Goal: Transaction & Acquisition: Purchase product/service

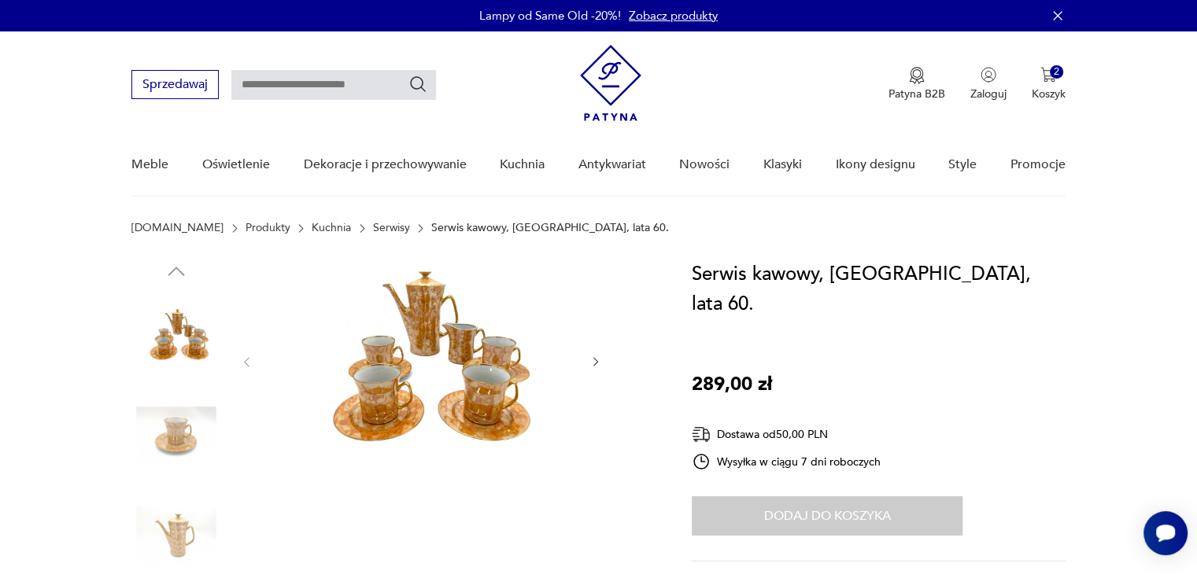
click at [169, 341] on img at bounding box center [176, 336] width 90 height 90
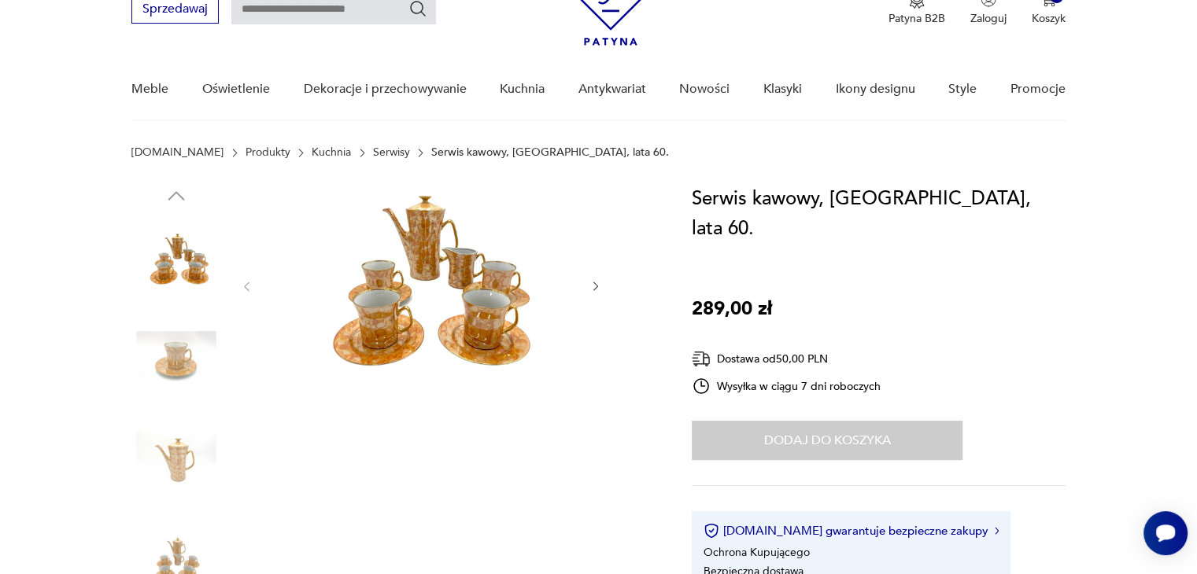
scroll to position [157, 0]
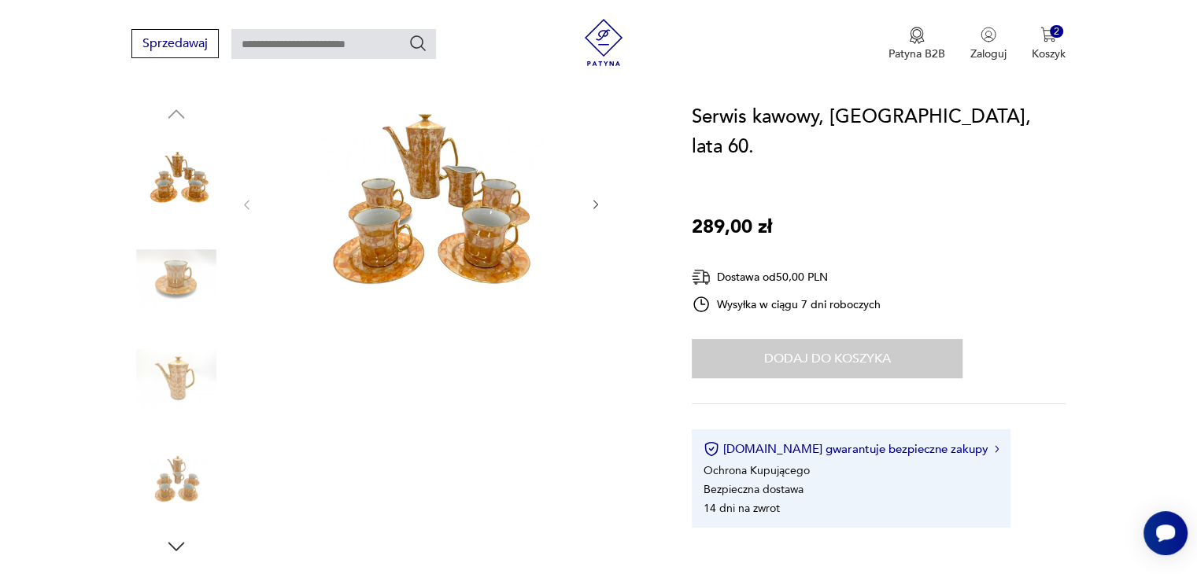
click at [170, 378] on img at bounding box center [176, 379] width 90 height 90
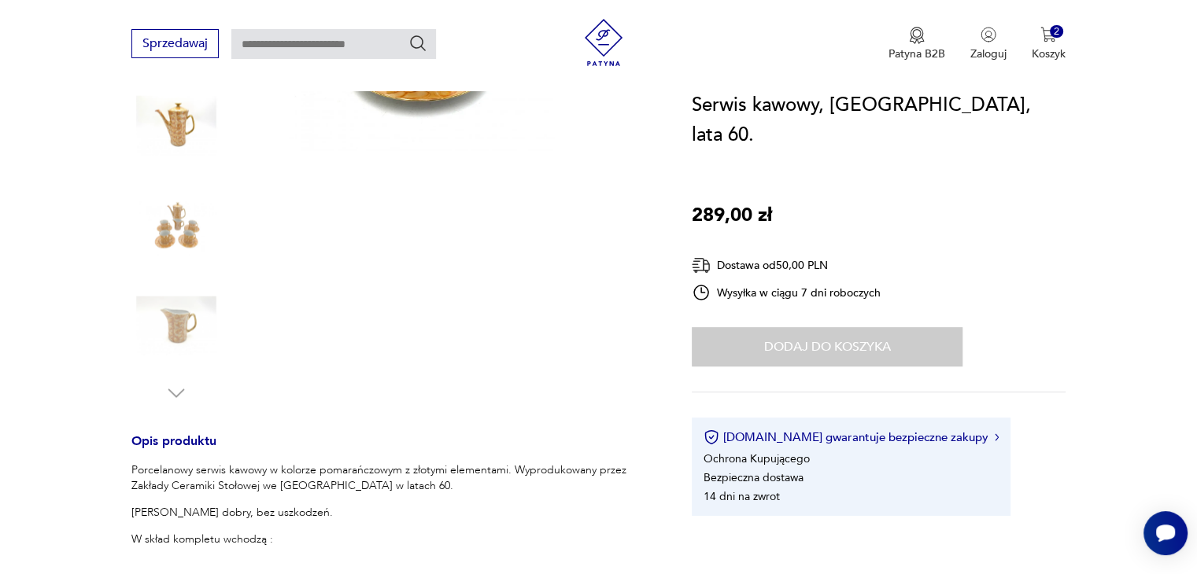
scroll to position [315, 0]
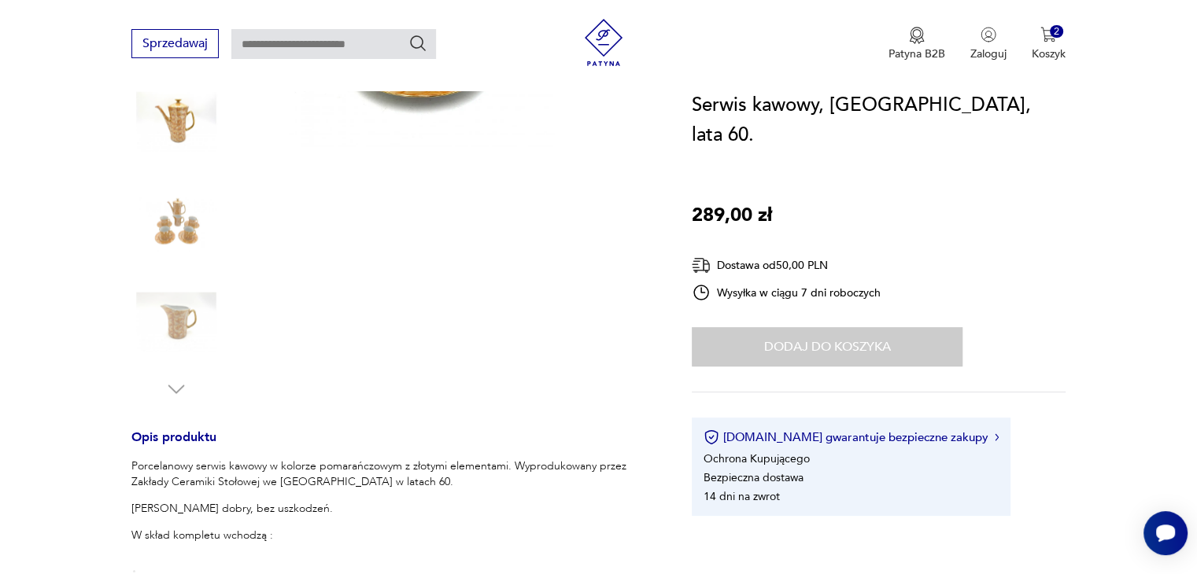
click at [184, 314] on img at bounding box center [176, 323] width 90 height 90
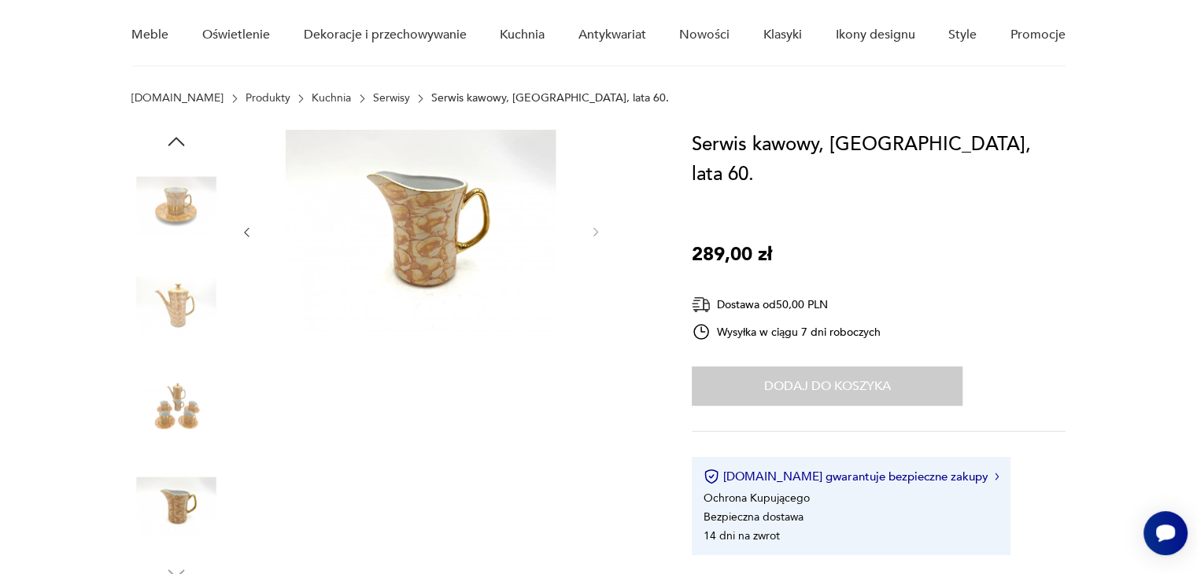
scroll to position [157, 0]
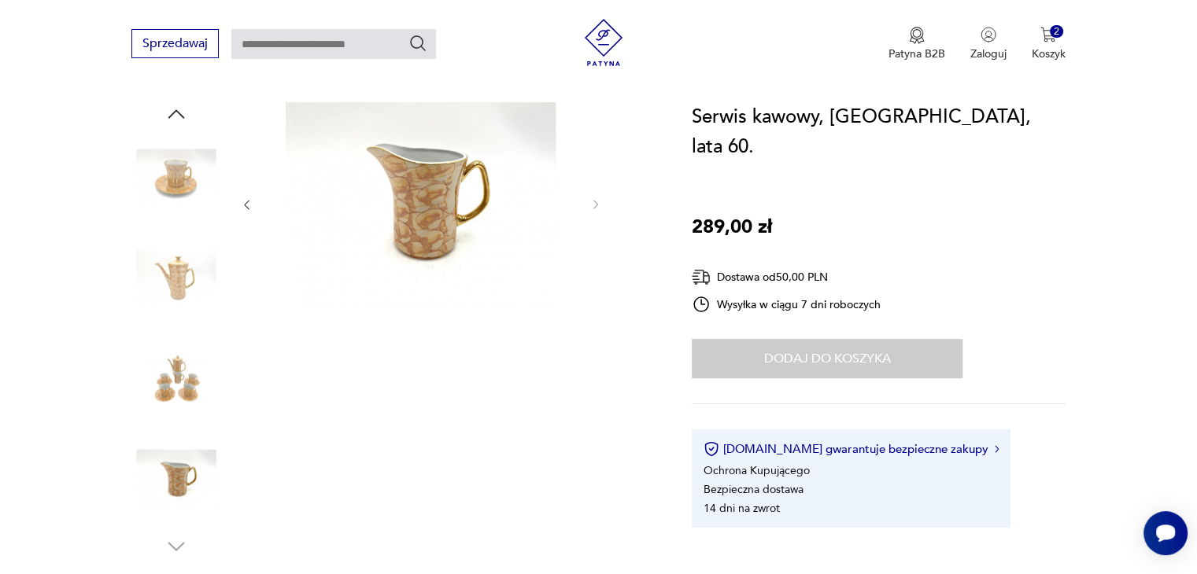
click at [183, 382] on img at bounding box center [176, 379] width 90 height 90
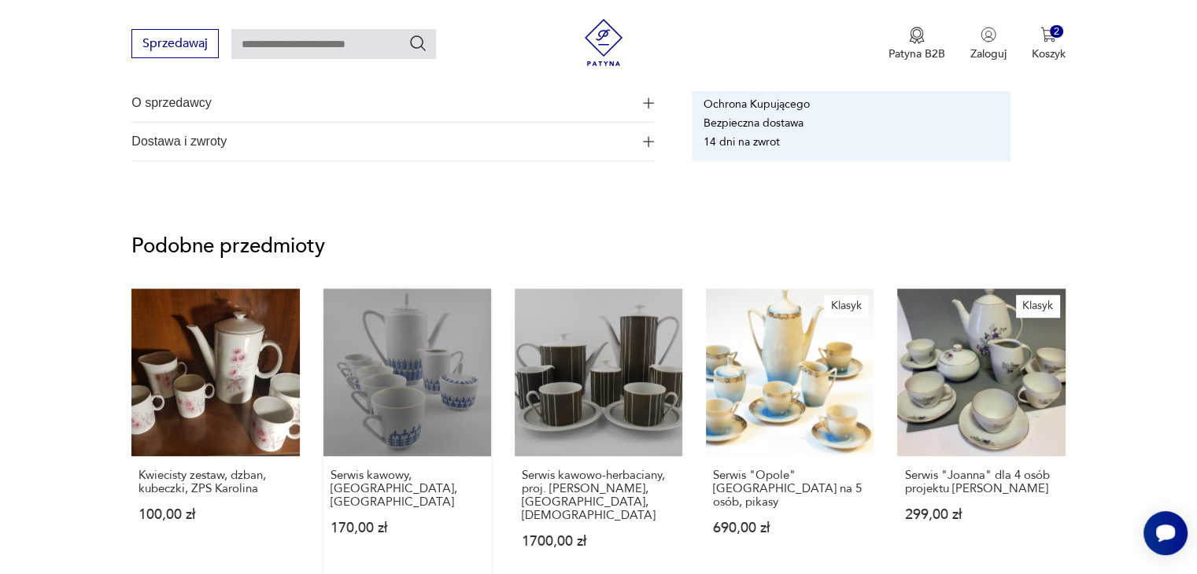
scroll to position [1102, 0]
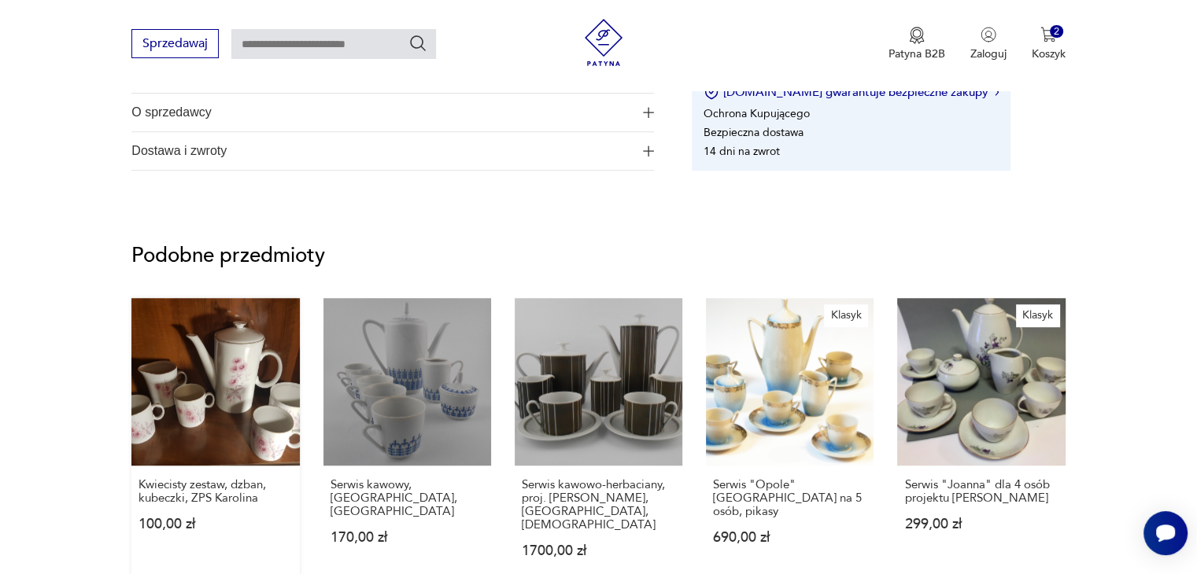
click at [201, 347] on link "Kwiecisty zestaw, dzban, kubeczki, ZPS Karolina 100,00 zł" at bounding box center [215, 443] width 168 height 290
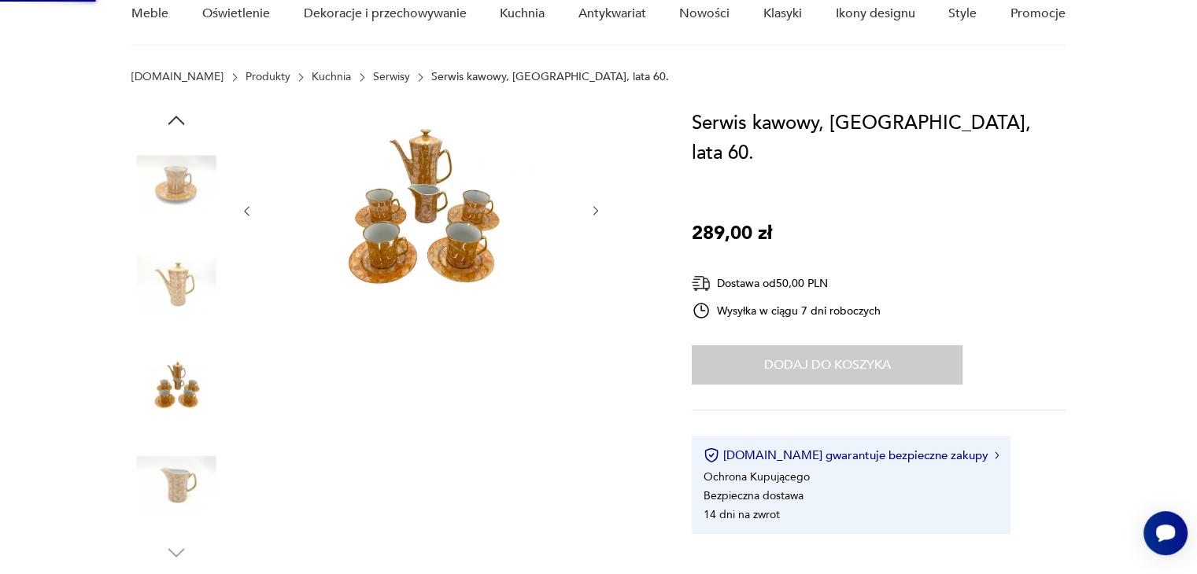
scroll to position [86, 0]
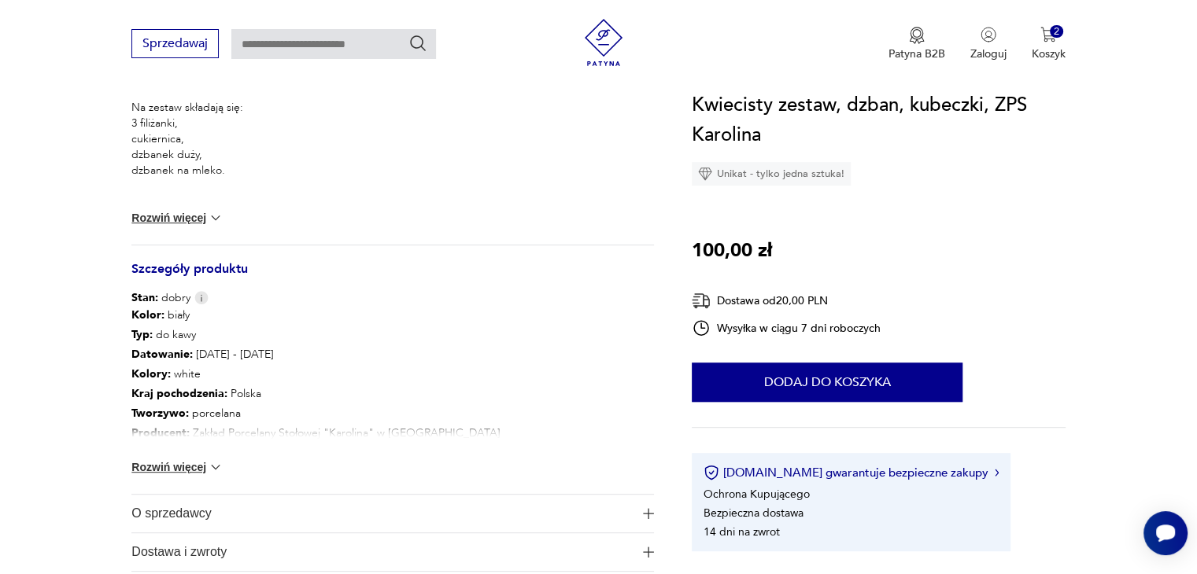
scroll to position [708, 0]
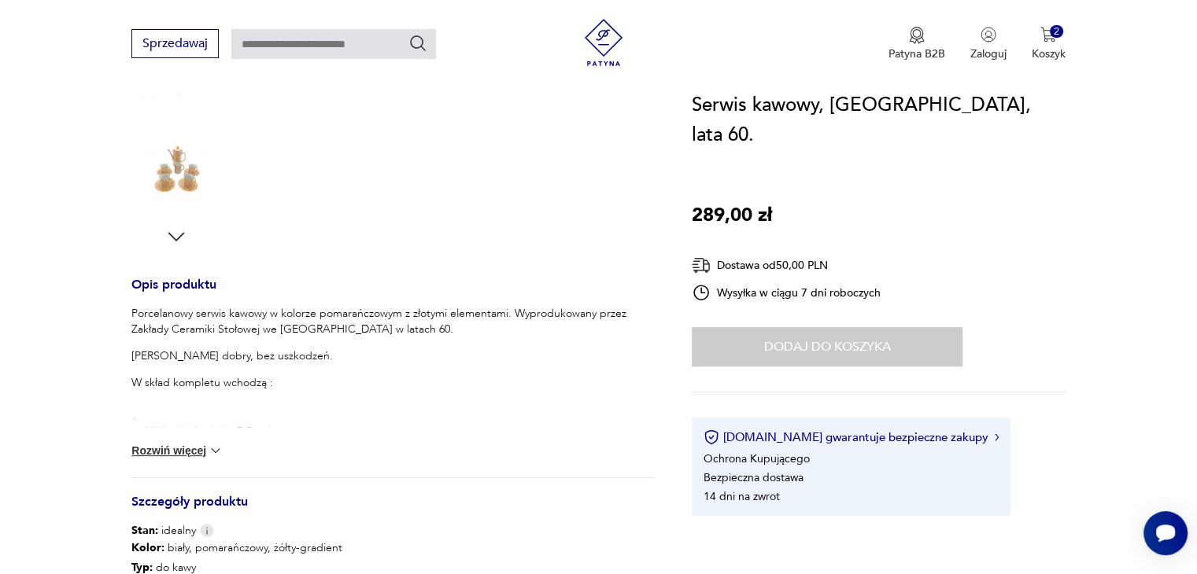
scroll to position [625, 0]
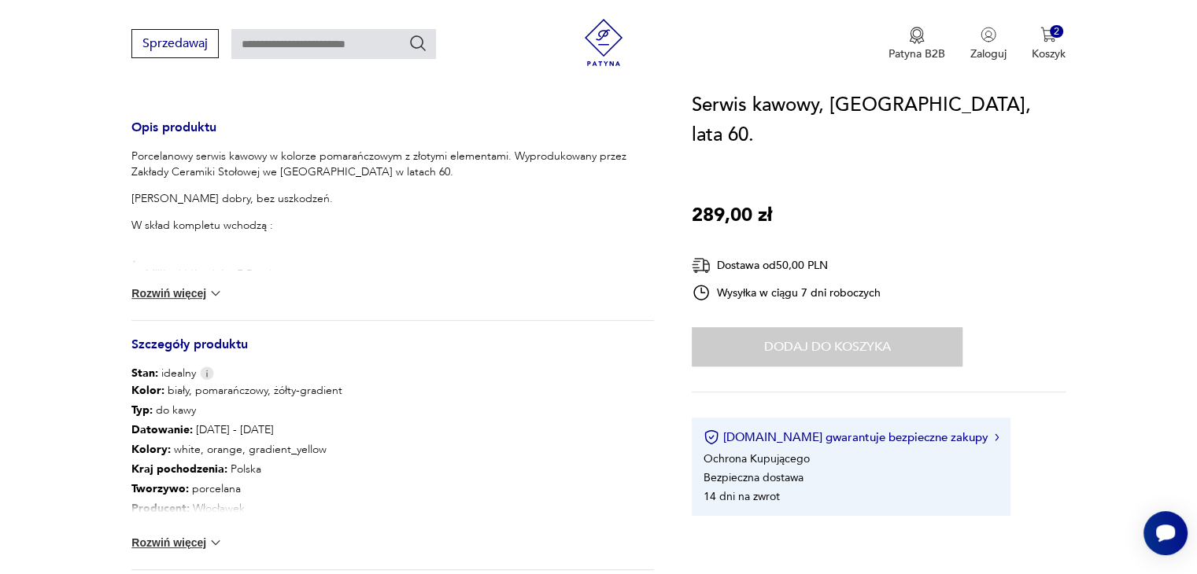
click at [217, 542] on img at bounding box center [216, 543] width 16 height 16
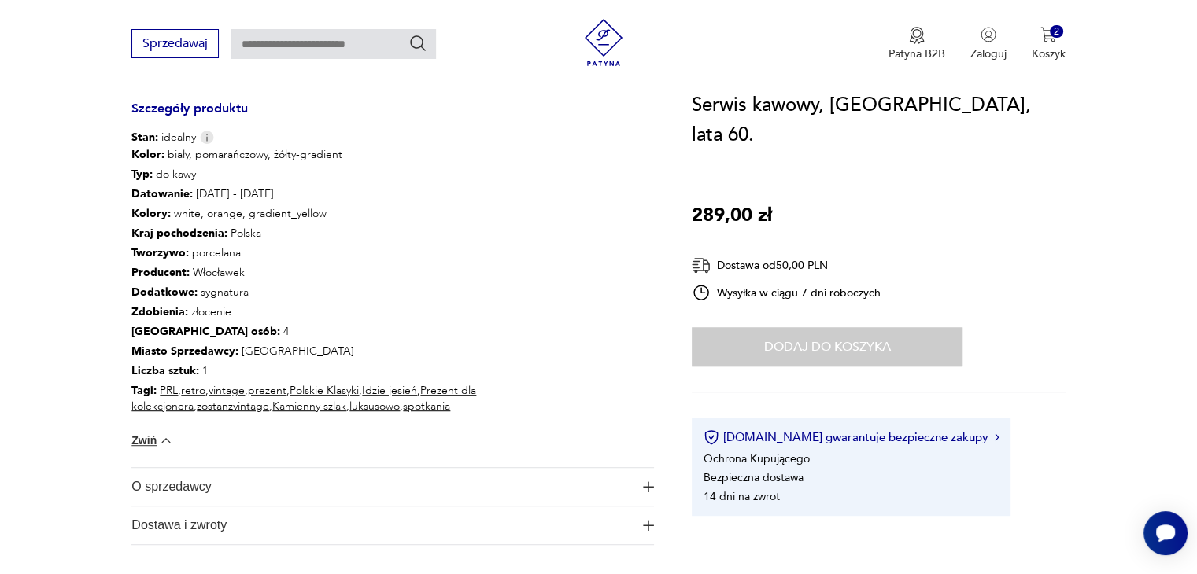
scroll to position [940, 0]
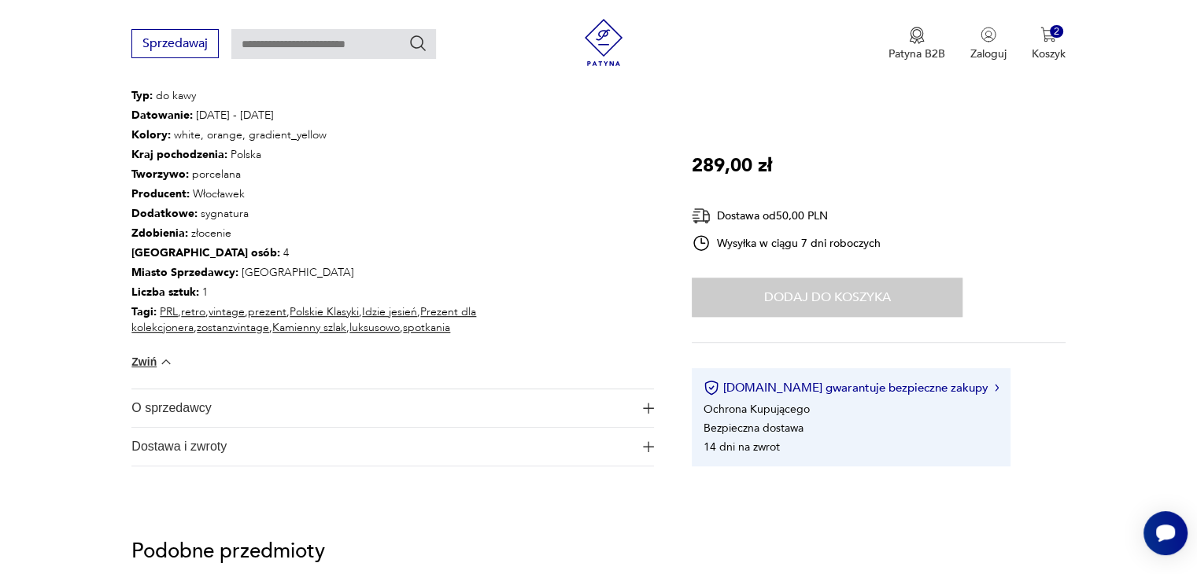
click at [646, 447] on img "button" at bounding box center [648, 446] width 11 height 11
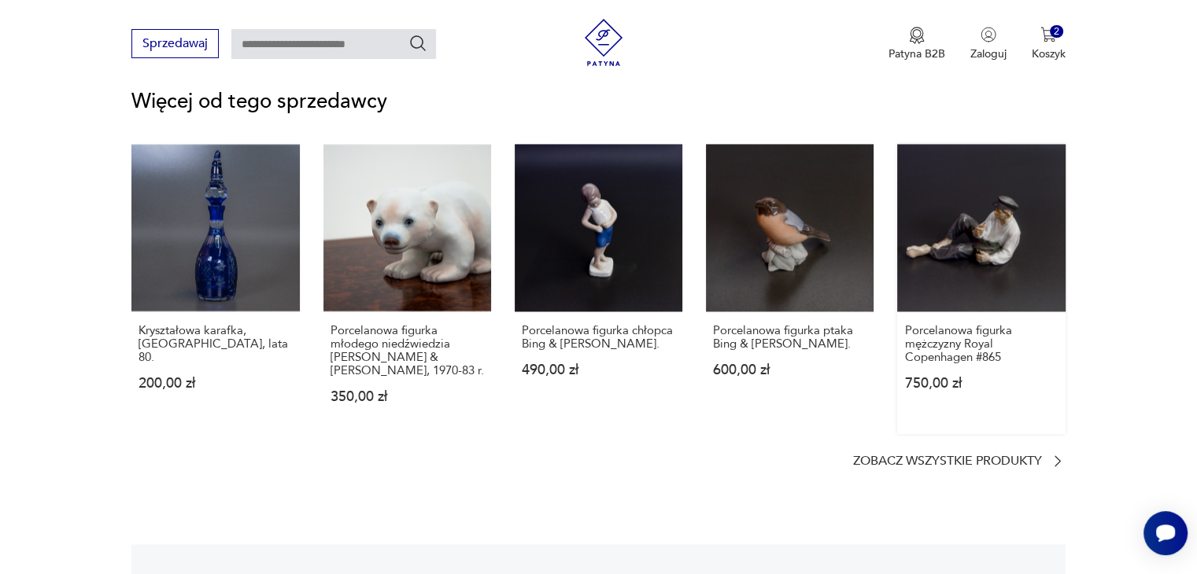
scroll to position [2513, 0]
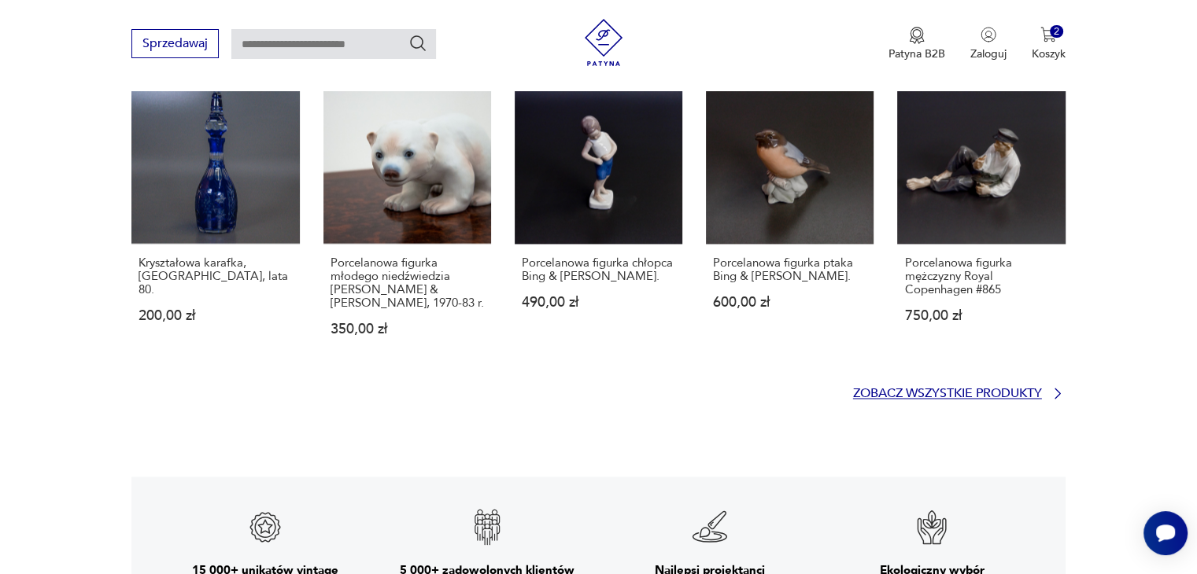
click at [899, 389] on p "Zobacz wszystkie produkty" at bounding box center [947, 394] width 189 height 10
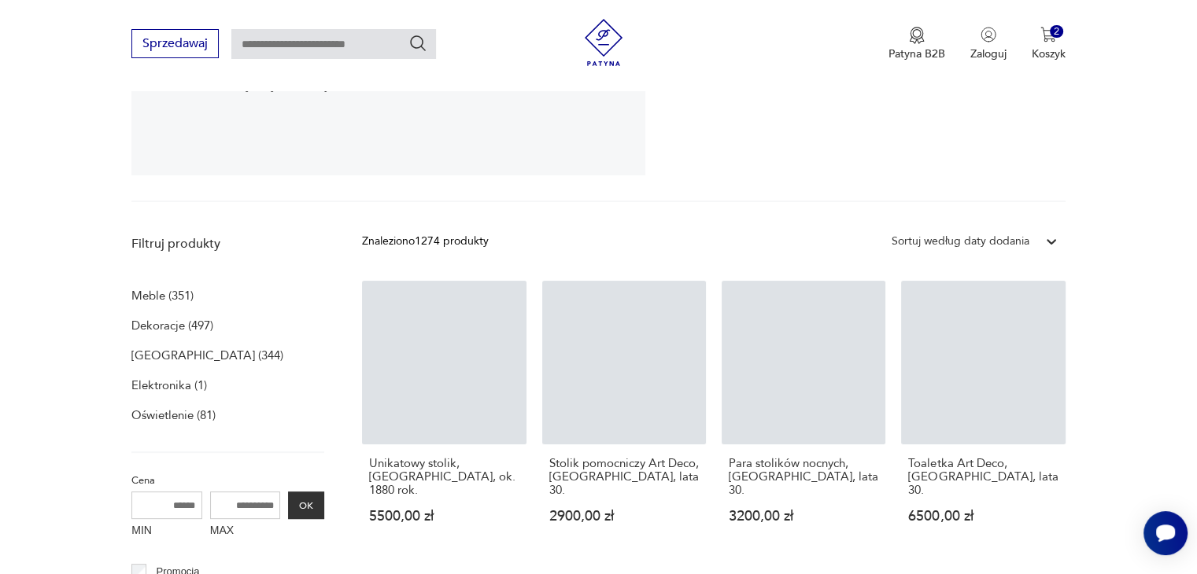
scroll to position [488, 0]
